Goal: Task Accomplishment & Management: Manage account settings

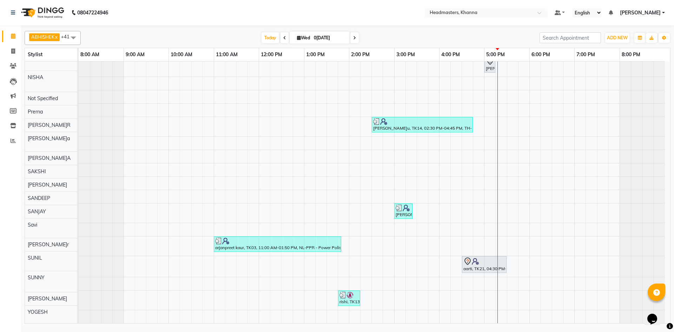
scroll to position [454, 0]
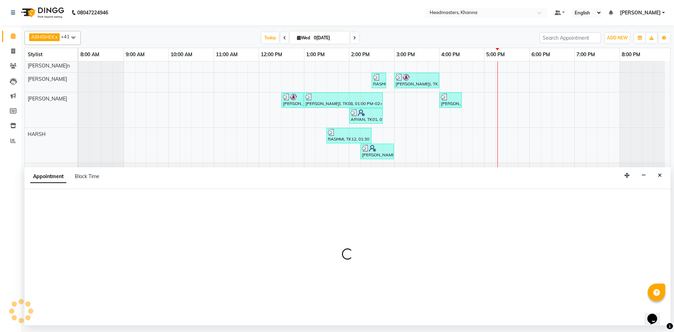
scroll to position [0, 0]
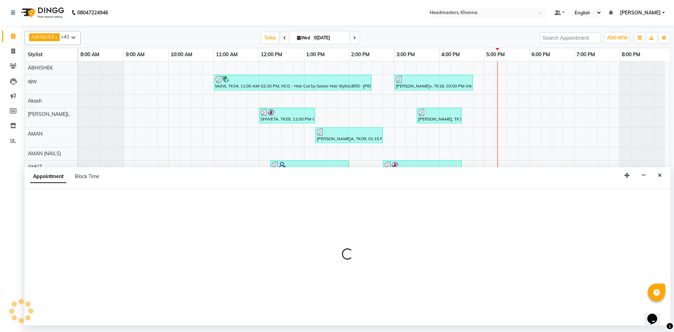
select select "60831"
select select "1125"
select select "tentative"
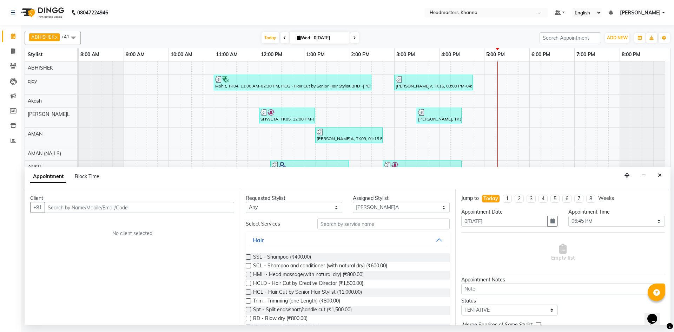
click at [100, 209] on input "text" at bounding box center [139, 207] width 189 height 11
drag, startPoint x: 100, startPoint y: 210, endPoint x: 75, endPoint y: 207, distance: 25.5
click at [129, 205] on input "text" at bounding box center [139, 207] width 189 height 11
click at [79, 210] on input "text" at bounding box center [139, 207] width 189 height 11
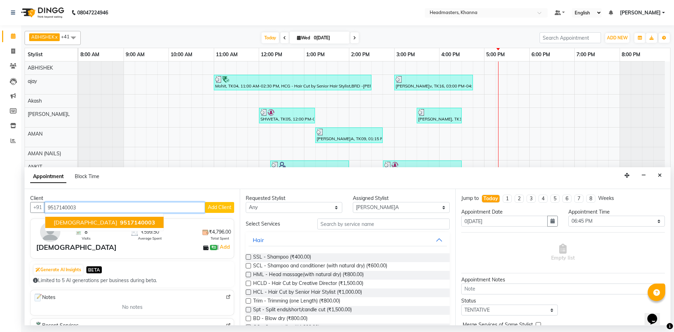
click at [120, 222] on span "9517140003" at bounding box center [137, 222] width 35 height 7
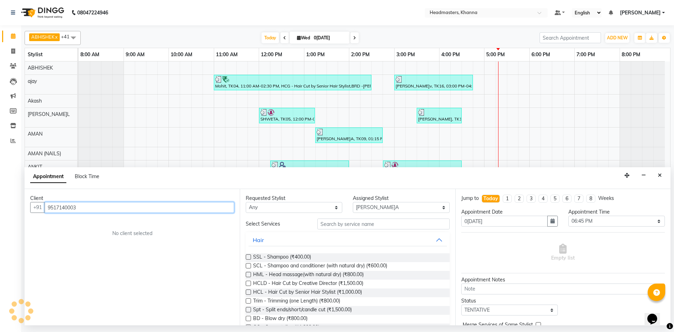
type input "9517140003"
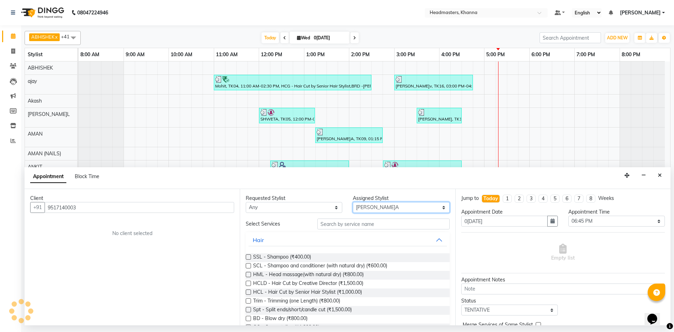
click at [410, 202] on select "Select ABHISHEK ajay Akash AKHIL AMAN AMAN (NAILS) ANKIT Ankit Pedicurist Asing…" at bounding box center [401, 207] width 96 height 11
click at [403, 205] on select "Select ABHISHEK ajay Akash AKHIL AMAN AMAN (NAILS) ANKIT Ankit Pedicurist Asing…" at bounding box center [401, 207] width 96 height 11
click at [400, 205] on select "Select ABHISHEK ajay Akash AKHIL AMAN AMAN (NAILS) ANKIT Ankit Pedicurist Asing…" at bounding box center [401, 207] width 96 height 11
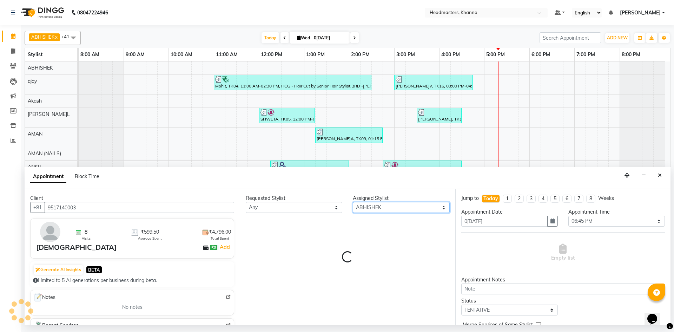
select select "60812"
click at [367, 209] on select "Select ABHISHEK ajay Akash AKHIL AMAN AMAN (NAILS) ANKIT Ankit Pedicurist Asing…" at bounding box center [401, 207] width 96 height 11
click at [354, 225] on div "Requested Stylist Any ABHISHEK ajay Akash AKHIL AMAN AMAN (NAILS) ANKIT Ankit P…" at bounding box center [347, 257] width 215 height 136
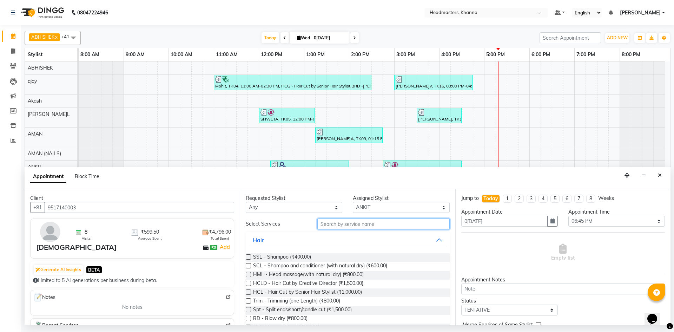
click at [355, 220] on input "text" at bounding box center [383, 223] width 132 height 11
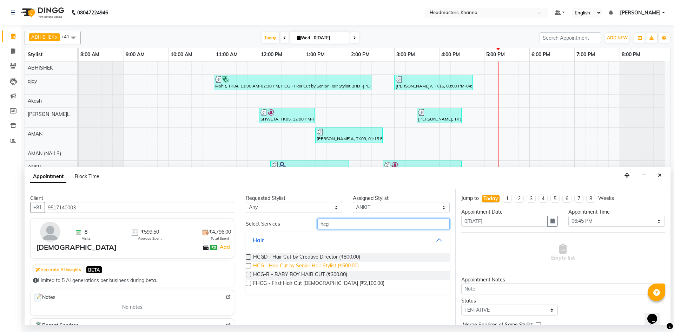
type input "hcg"
click at [354, 267] on span "HCG - Hair Cut by Senior Hair Stylist (₹600.00)" at bounding box center [306, 266] width 106 height 9
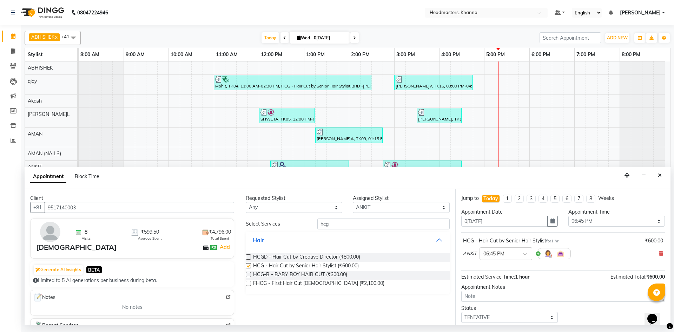
checkbox input "false"
click at [617, 224] on select "Select 09:00 AM 09:15 AM 09:30 AM 09:45 AM 10:00 AM 10:15 AM 10:30 AM 10:45 AM …" at bounding box center [616, 220] width 96 height 11
select select "1050"
click at [568, 215] on select "Select 09:00 AM 09:15 AM 09:30 AM 09:45 AM 10:00 AM 10:15 AM 10:30 AM 10:45 AM …" at bounding box center [616, 220] width 96 height 11
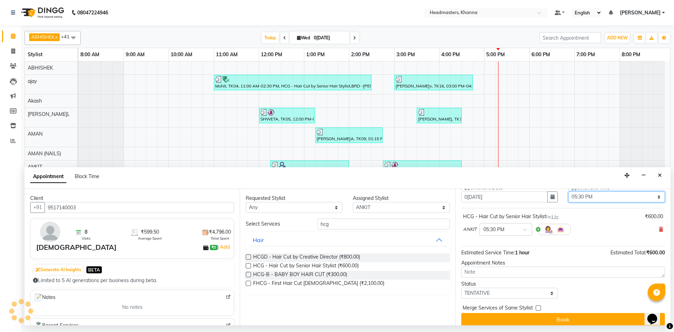
scroll to position [30, 0]
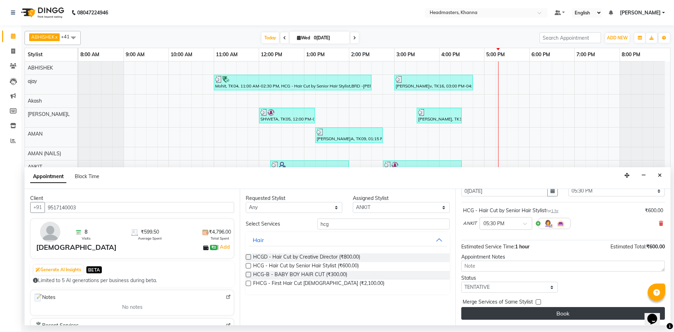
click at [544, 313] on button "Book" at bounding box center [562, 313] width 203 height 13
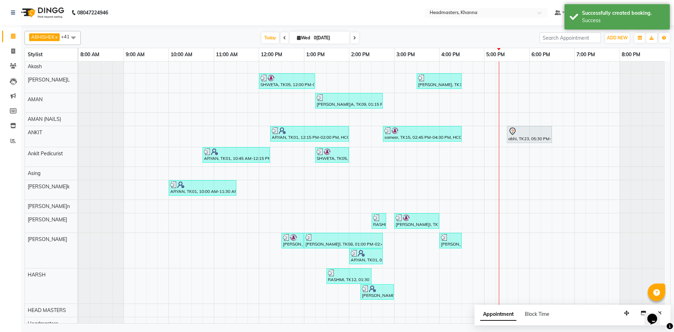
scroll to position [0, 0]
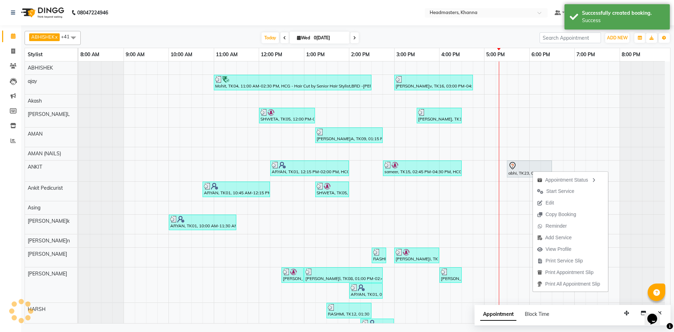
click at [555, 261] on span "Print Service Slip" at bounding box center [564, 260] width 38 height 7
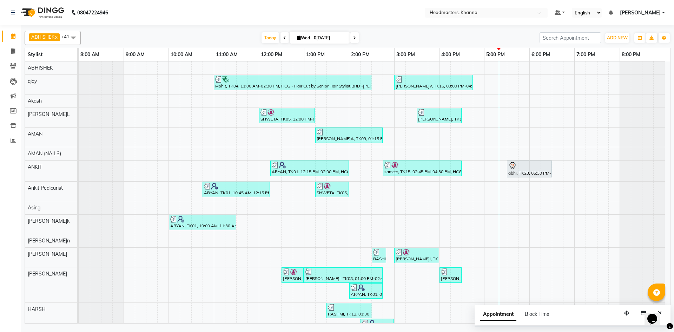
click at [167, 25] on div at bounding box center [348, 26] width 646 height 3
click at [536, 172] on div "abhi, TK23, 05:30 PM-06:30 PM, HCG - Hair Cut by Senior Hair Stylist" at bounding box center [529, 168] width 44 height 15
select select "7"
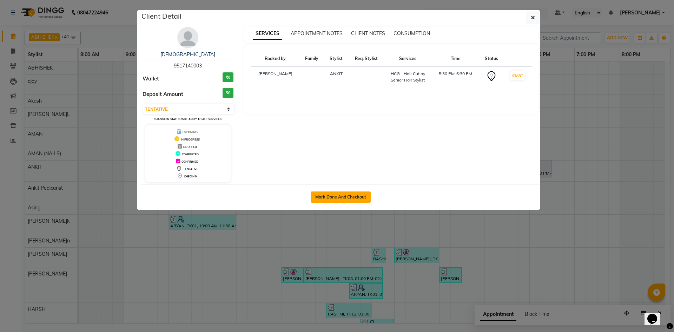
click at [361, 196] on button "Mark Done And Checkout" at bounding box center [340, 196] width 60 height 11
select select "service"
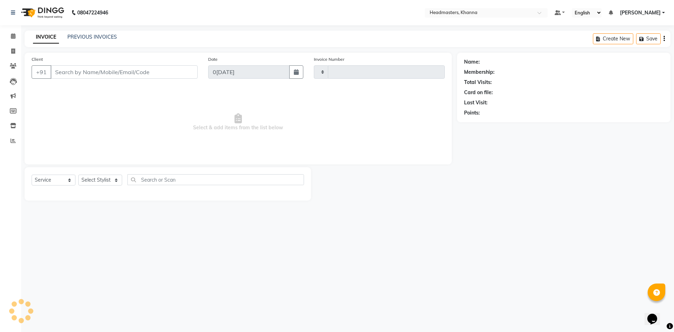
type input "5540"
select select "7138"
type input "9517140003"
select select "60812"
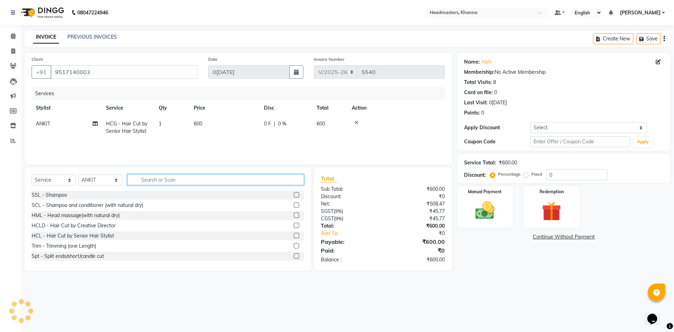
click at [150, 178] on input "text" at bounding box center [215, 179] width 176 height 11
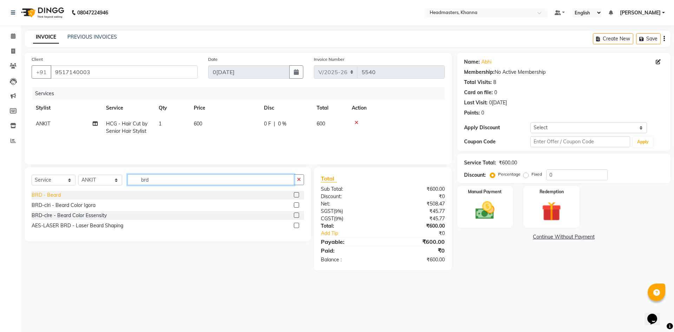
type input "brd"
click at [46, 198] on div "BRD - Beard" at bounding box center [46, 194] width 29 height 7
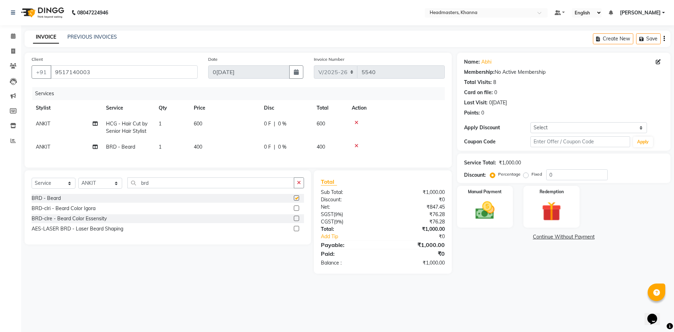
checkbox input "false"
click at [566, 183] on div "Name: Abhi Membership: No Active Membership Total Visits: 8 Card on file: 0 Las…" at bounding box center [566, 163] width 219 height 221
click at [567, 175] on input "0" at bounding box center [576, 174] width 61 height 11
type input "030"
click at [455, 199] on div "Manual Payment" at bounding box center [484, 206] width 58 height 43
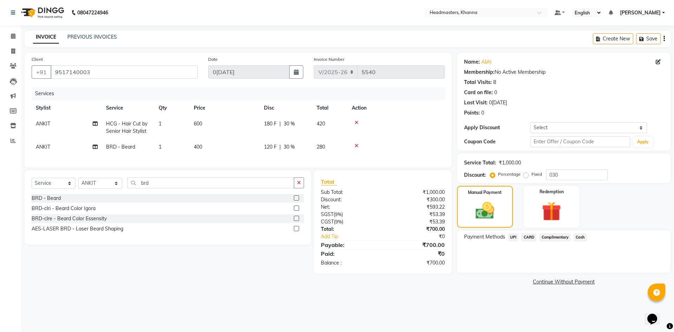
click at [582, 236] on span "Cash" at bounding box center [579, 237] width 13 height 8
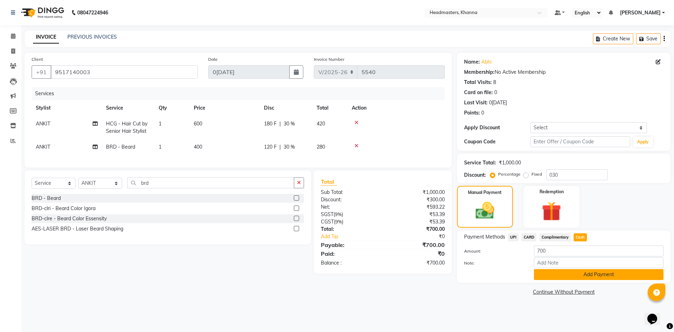
click at [568, 275] on button "Add Payment" at bounding box center [598, 274] width 129 height 11
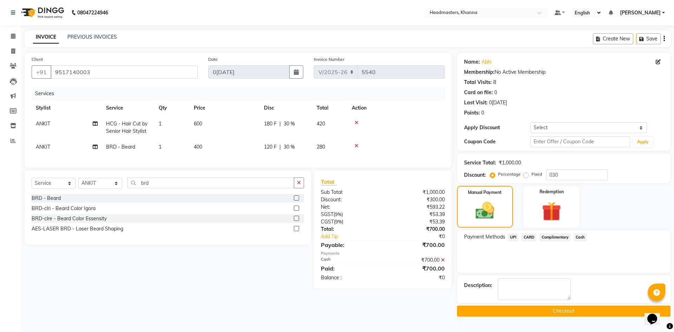
click at [530, 312] on button "Checkout" at bounding box center [563, 310] width 213 height 11
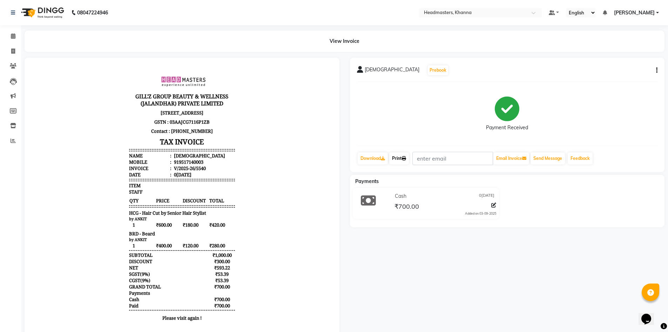
click at [394, 157] on link "Print" at bounding box center [399, 158] width 20 height 12
click at [404, 158] on link "Print" at bounding box center [399, 158] width 20 height 12
click at [128, 36] on div "View Invoice" at bounding box center [345, 41] width 640 height 21
click at [18, 35] on span at bounding box center [13, 36] width 12 height 8
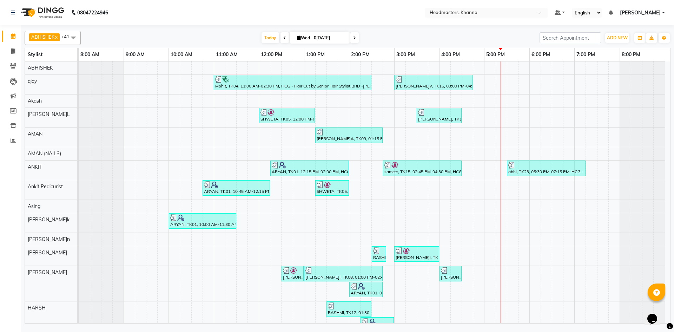
click at [224, 26] on div at bounding box center [348, 26] width 646 height 3
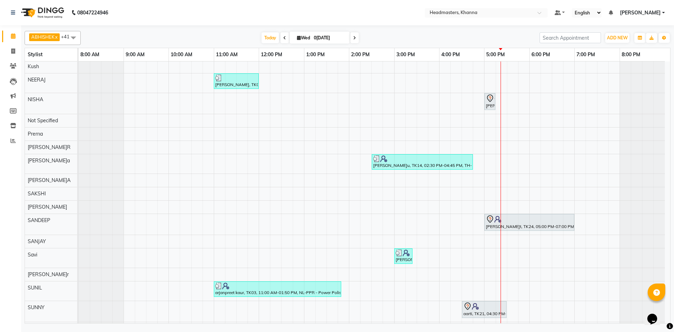
scroll to position [462, 0]
